Goal: Find specific page/section: Find specific page/section

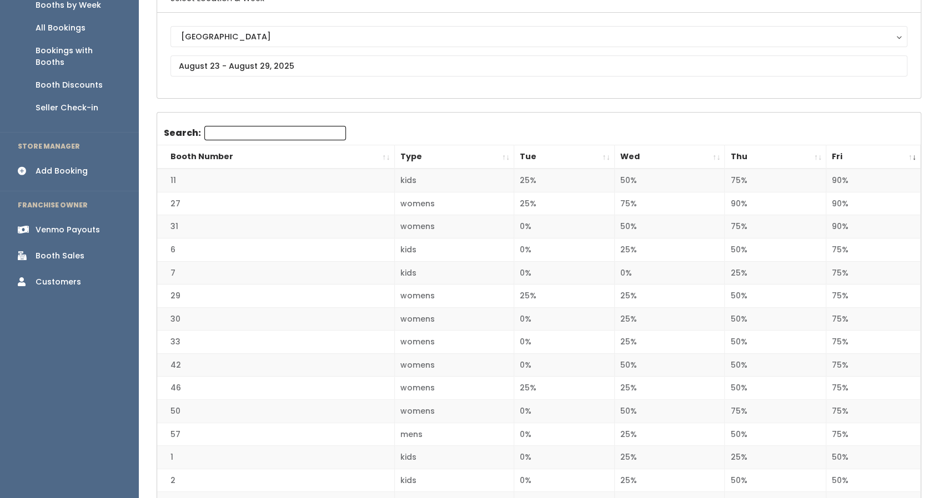
scroll to position [23, 0]
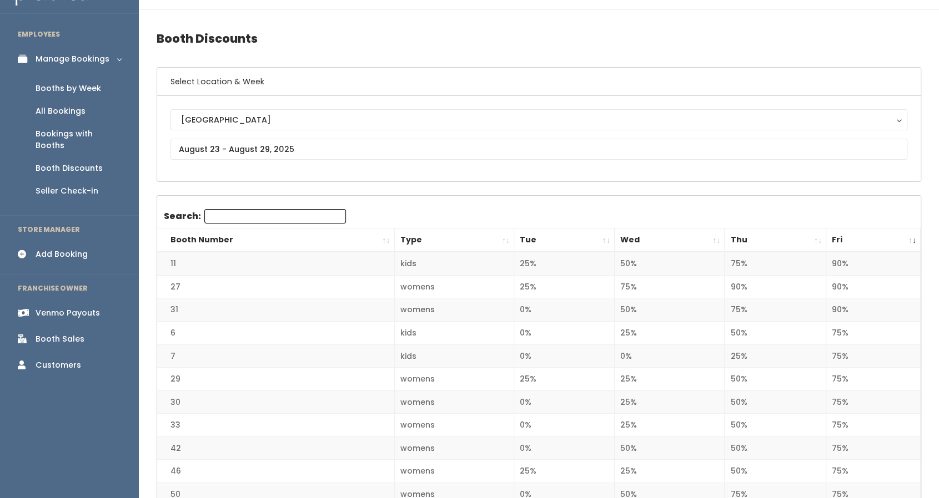
click at [814, 237] on th "Thu" at bounding box center [775, 241] width 102 height 24
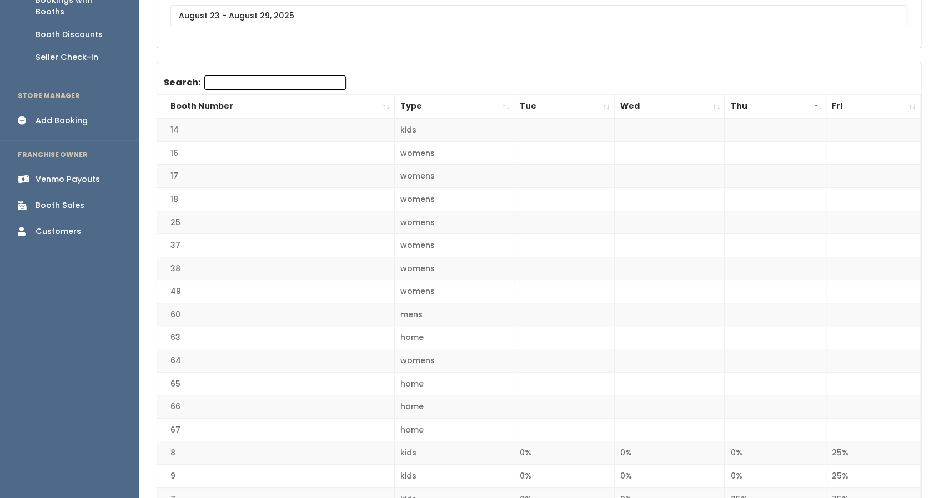
scroll to position [157, 0]
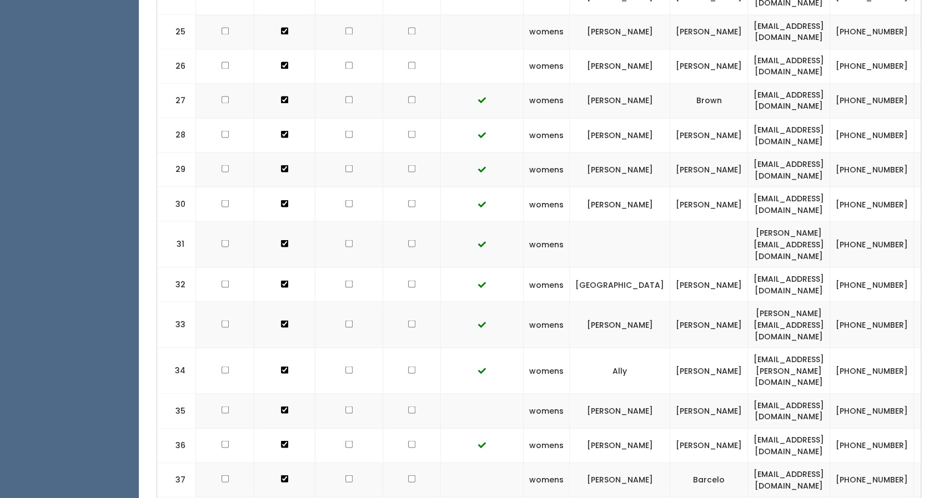
click at [761, 463] on td "am_barcelo@yahoo.com" at bounding box center [789, 480] width 82 height 34
copy tr "am_barcelo@yahoo.com"
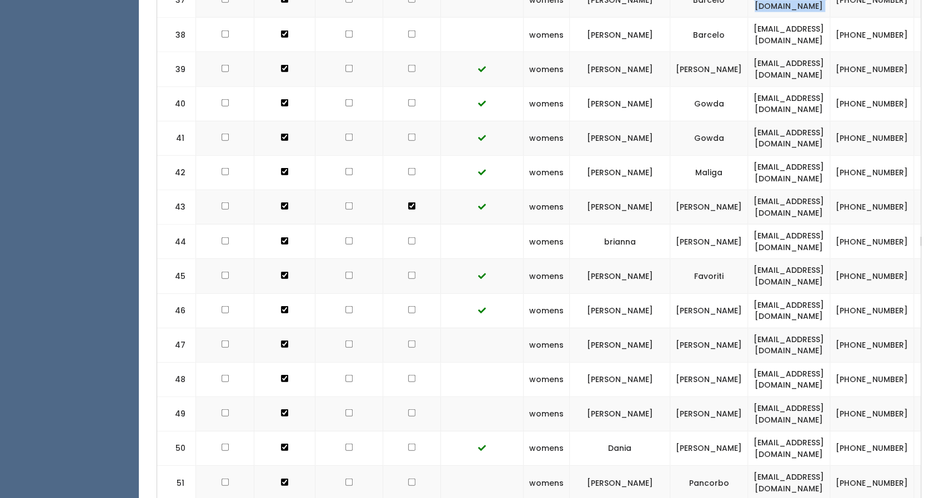
scroll to position [1769, 0]
click at [765, 396] on td "rosiemail9@gmail.com" at bounding box center [789, 413] width 82 height 34
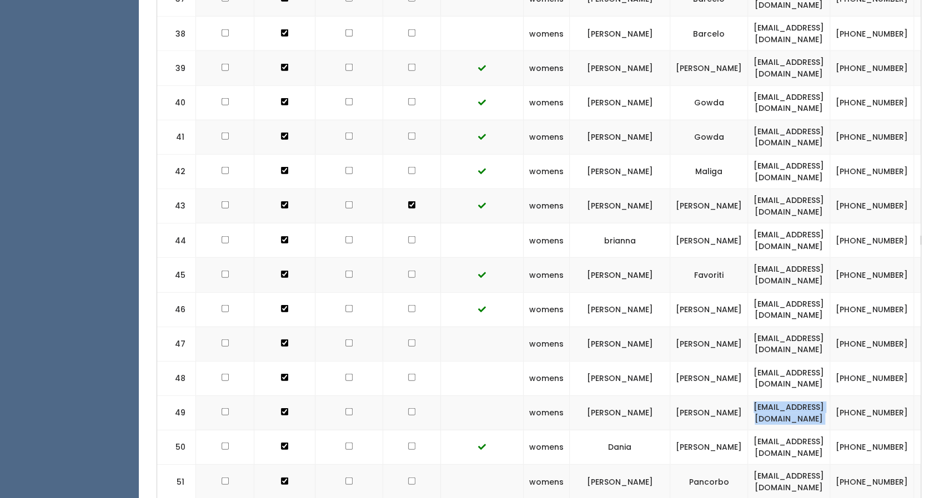
click at [765, 396] on td "rosiemail9@gmail.com" at bounding box center [789, 413] width 82 height 34
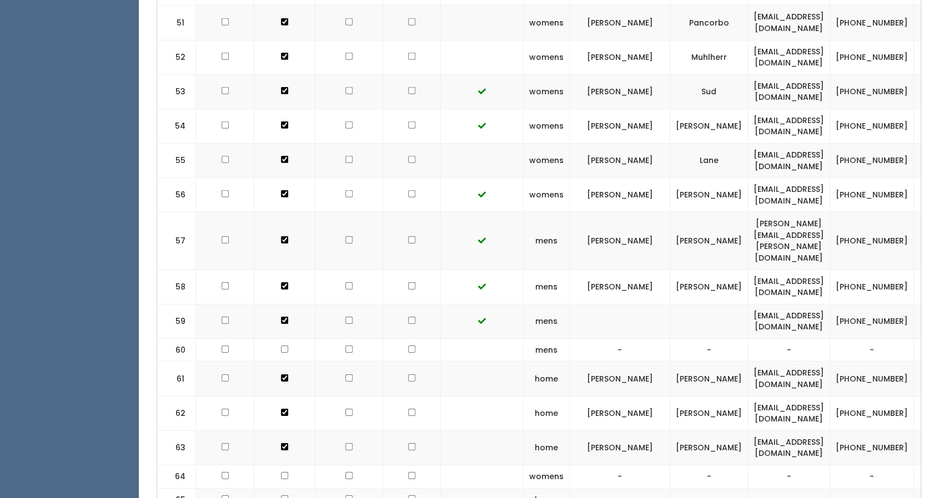
scroll to position [2229, 0]
click at [781, 431] on td "leslievasquez200@gmail.com" at bounding box center [789, 448] width 82 height 34
copy tr "leslievasquez200@gmail.com"
